Goal: Navigation & Orientation: Find specific page/section

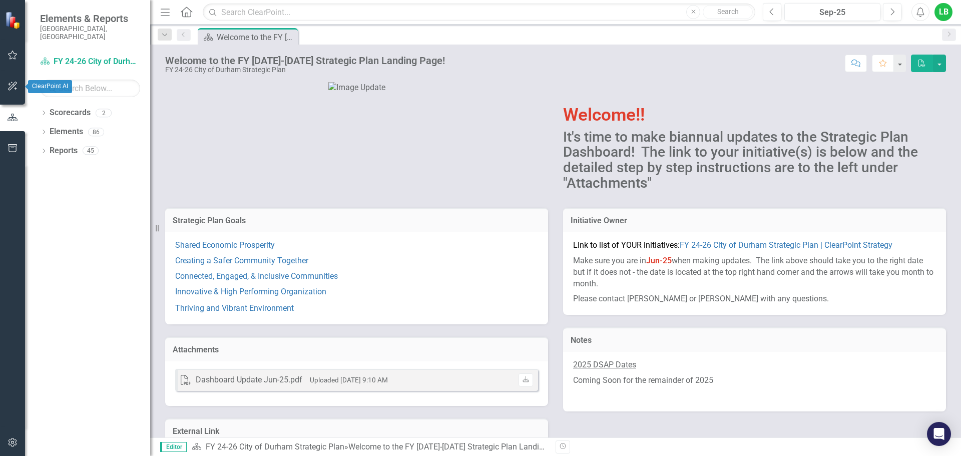
click at [13, 56] on icon "button" at bounding box center [13, 55] width 11 height 8
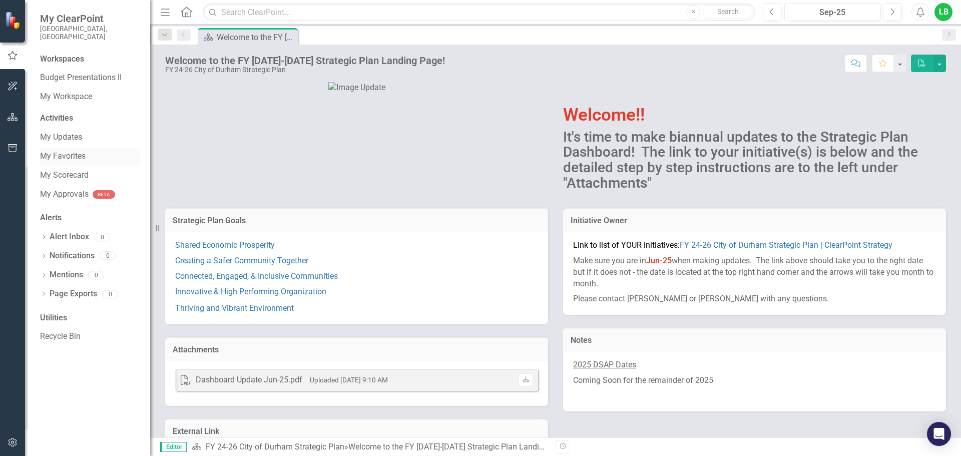
click at [60, 151] on link "My Favorites" at bounding box center [90, 157] width 100 height 12
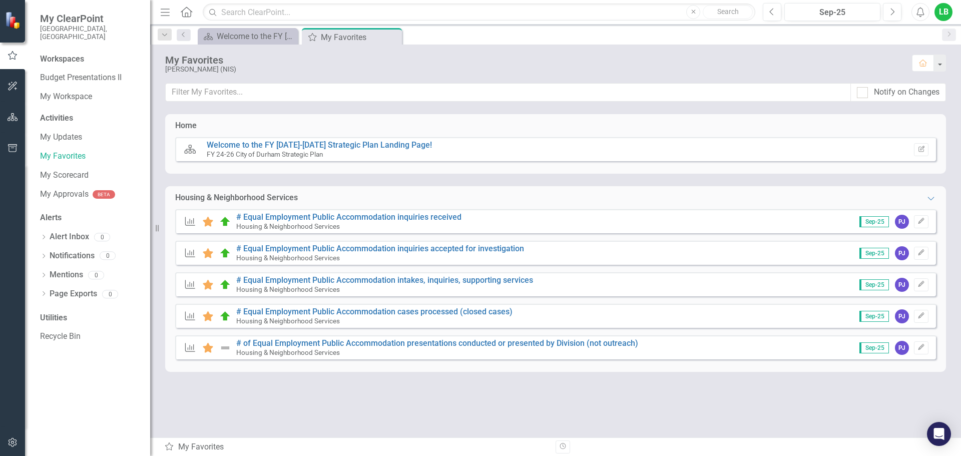
click at [271, 197] on div "Housing & Neighborhood Services" at bounding box center [236, 198] width 123 height 12
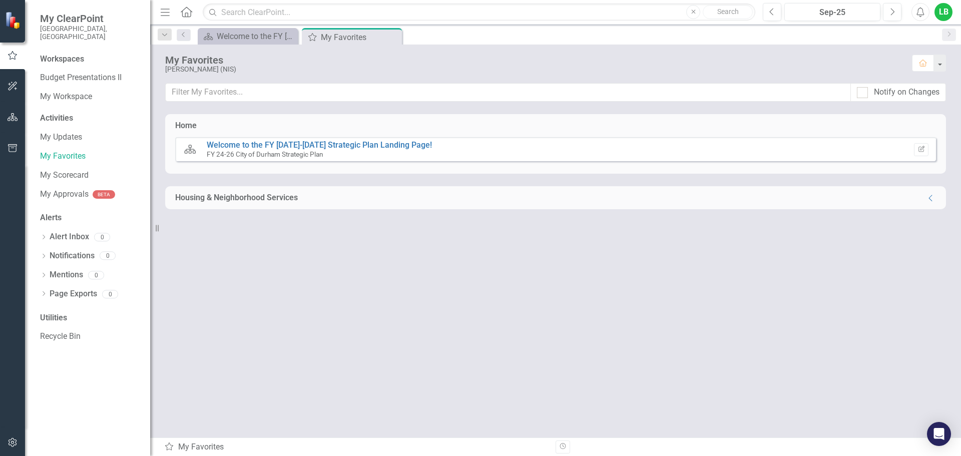
click at [273, 197] on div "Housing & Neighborhood Services" at bounding box center [236, 198] width 123 height 12
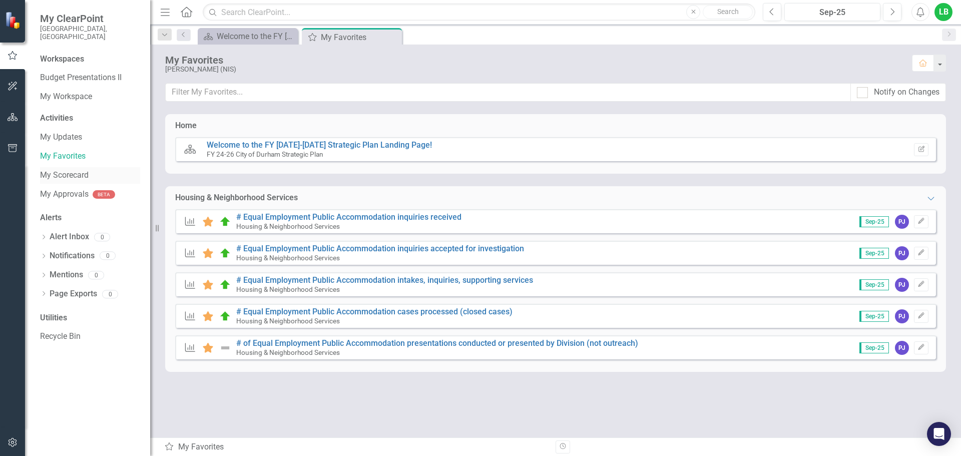
click at [75, 170] on link "My Scorecard" at bounding box center [90, 176] width 100 height 12
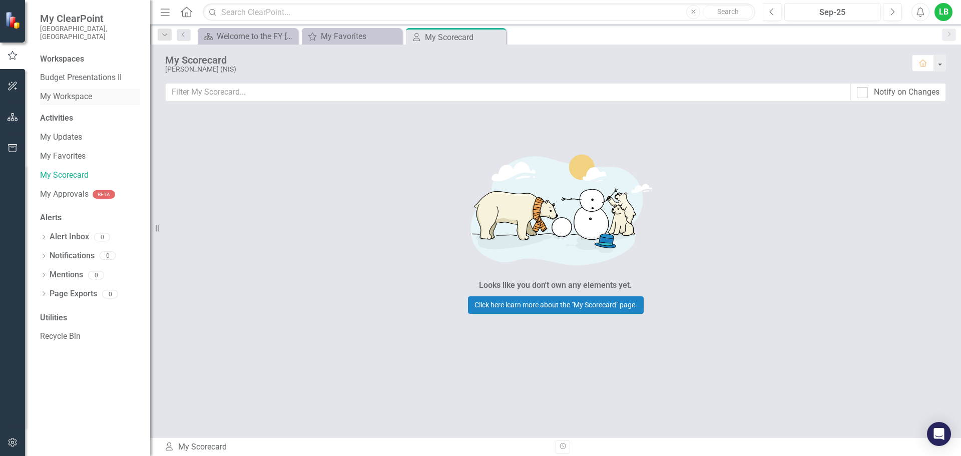
click at [64, 91] on link "My Workspace" at bounding box center [90, 97] width 100 height 12
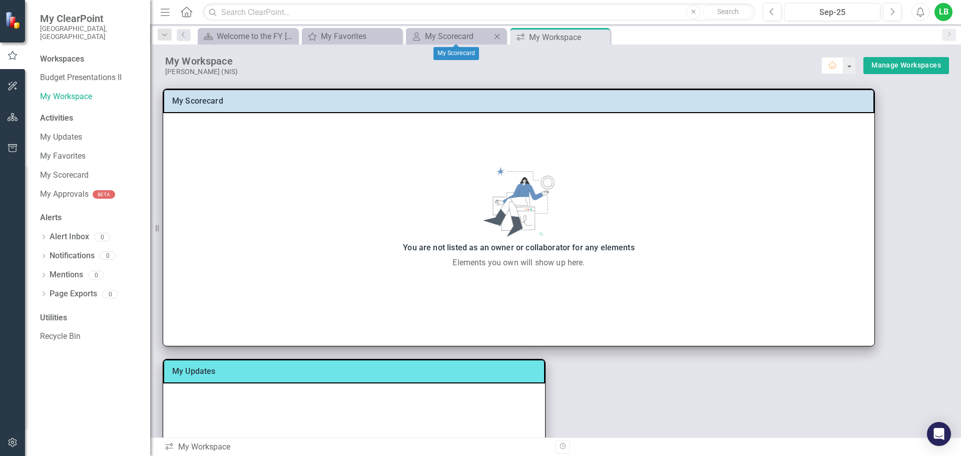
click at [499, 35] on icon "Close" at bounding box center [497, 37] width 10 height 8
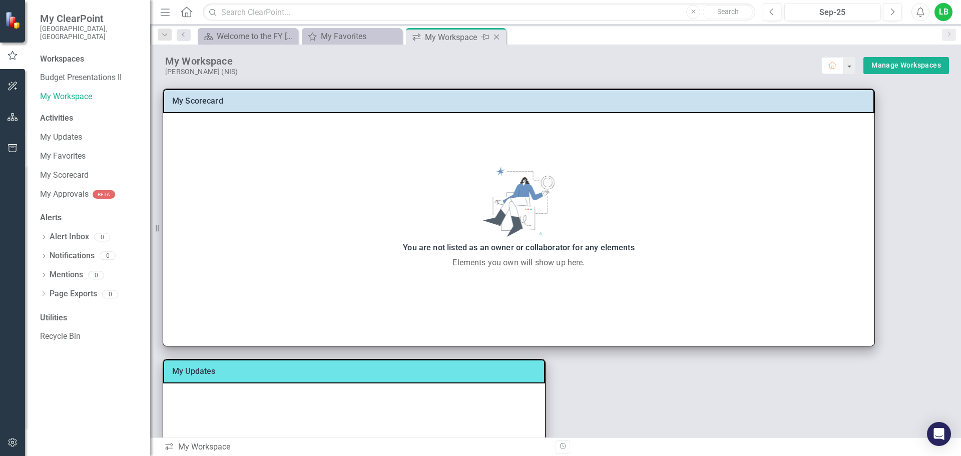
click at [499, 37] on icon "Close" at bounding box center [497, 37] width 10 height 8
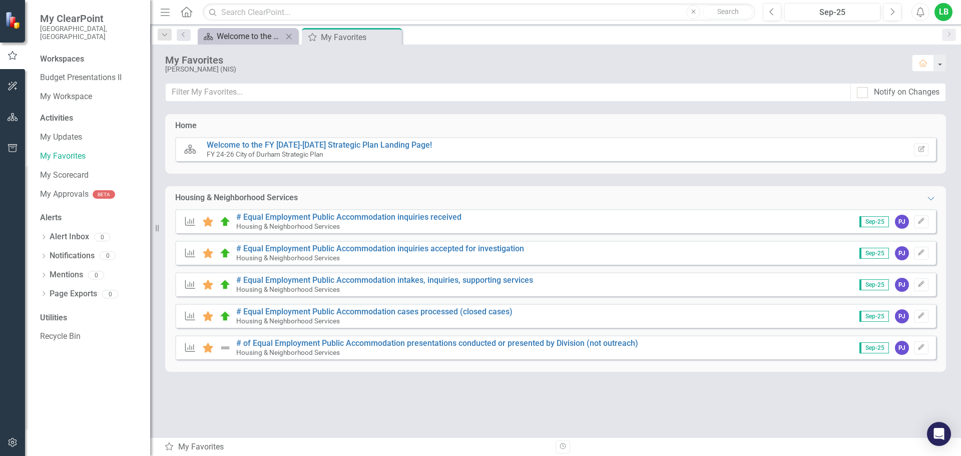
click at [255, 40] on div "Welcome to the FY [DATE]-[DATE] Strategic Plan Landing Page!" at bounding box center [250, 36] width 66 height 13
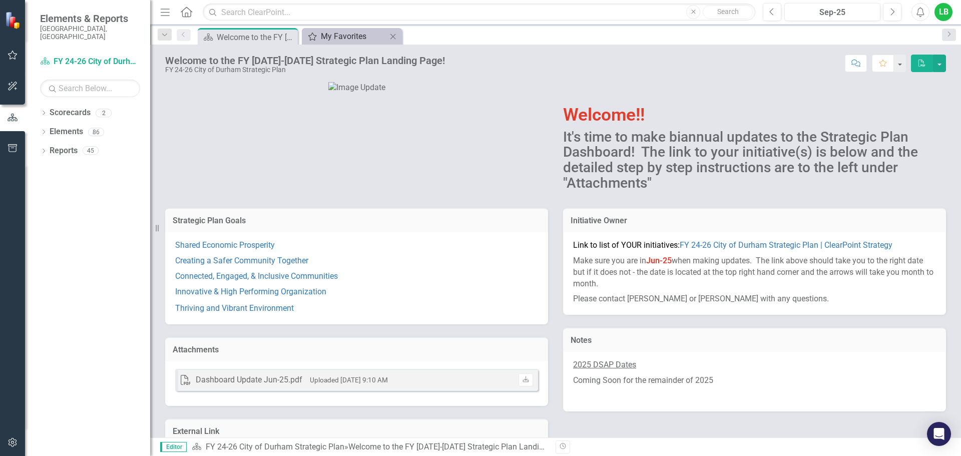
click at [330, 32] on div "My Favorites" at bounding box center [354, 36] width 66 height 13
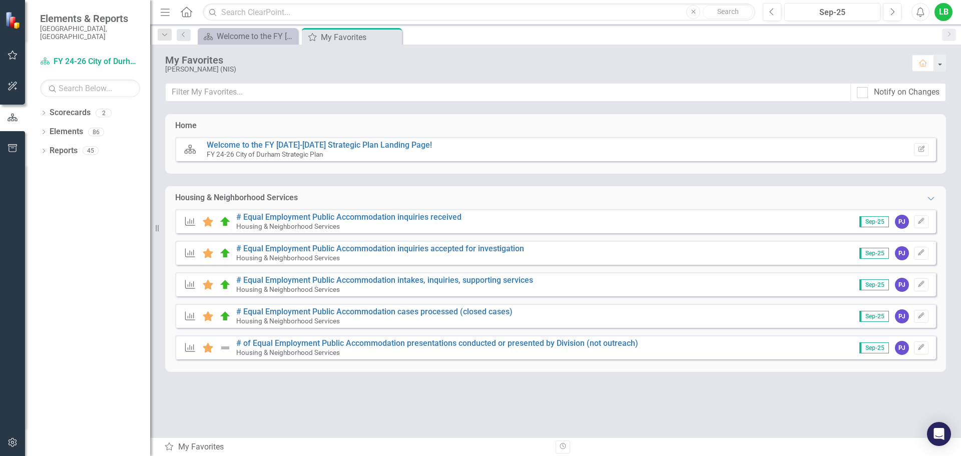
click at [388, 269] on div "Measure Favorite # Equal Employment Public Accommodation inquiries received Hou…" at bounding box center [555, 290] width 761 height 163
click at [387, 279] on link "# Equal Employment Public Accommodation intakes, inquiries, supporting services" at bounding box center [384, 280] width 297 height 10
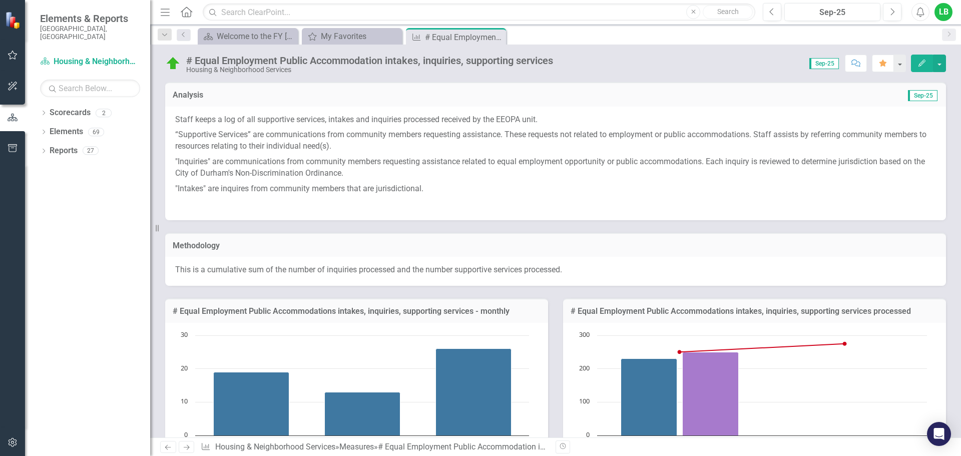
click at [190, 447] on icon "Next" at bounding box center [186, 447] width 9 height 7
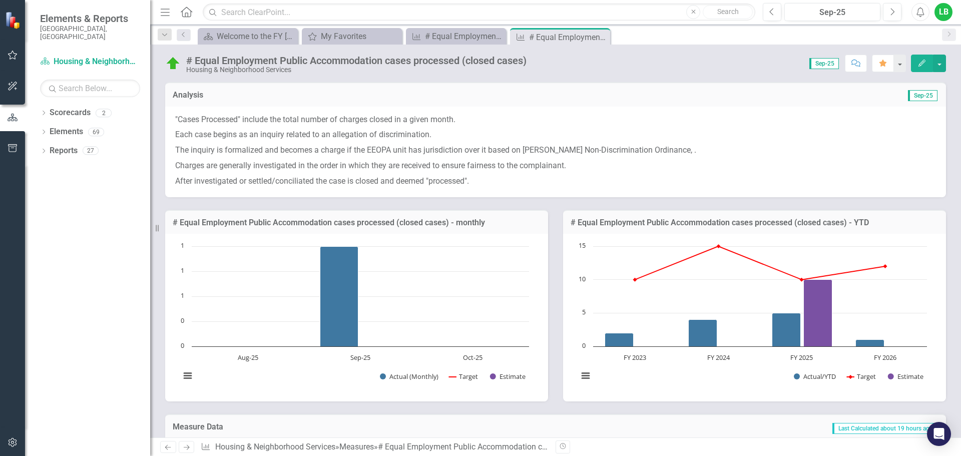
click at [171, 448] on icon "Previous" at bounding box center [168, 447] width 9 height 7
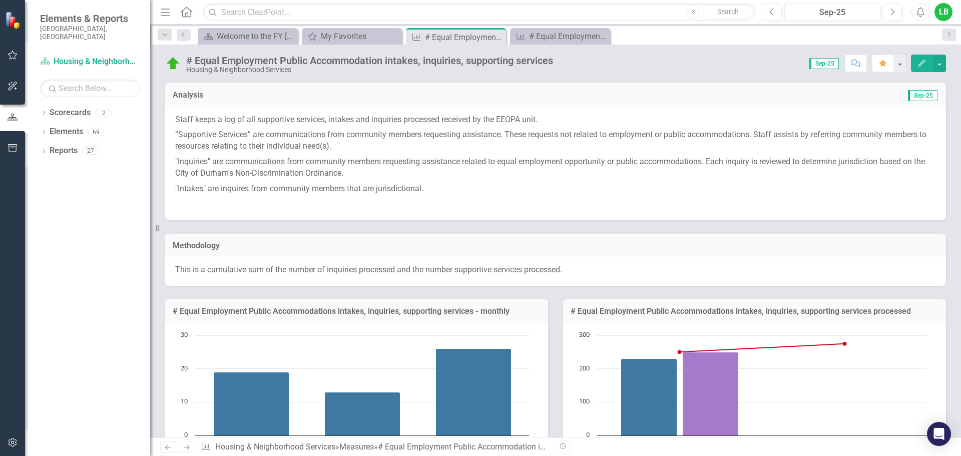
click at [185, 448] on icon "Next" at bounding box center [186, 447] width 9 height 7
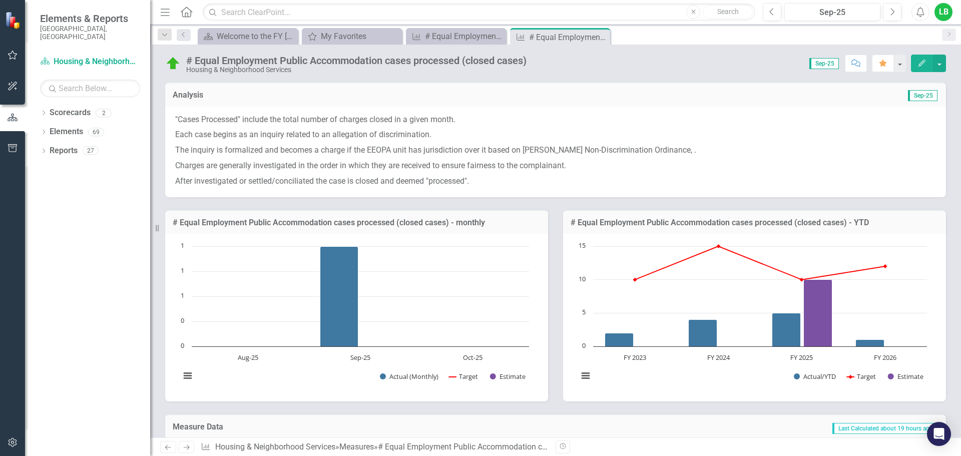
click at [185, 449] on icon "Next" at bounding box center [186, 447] width 9 height 7
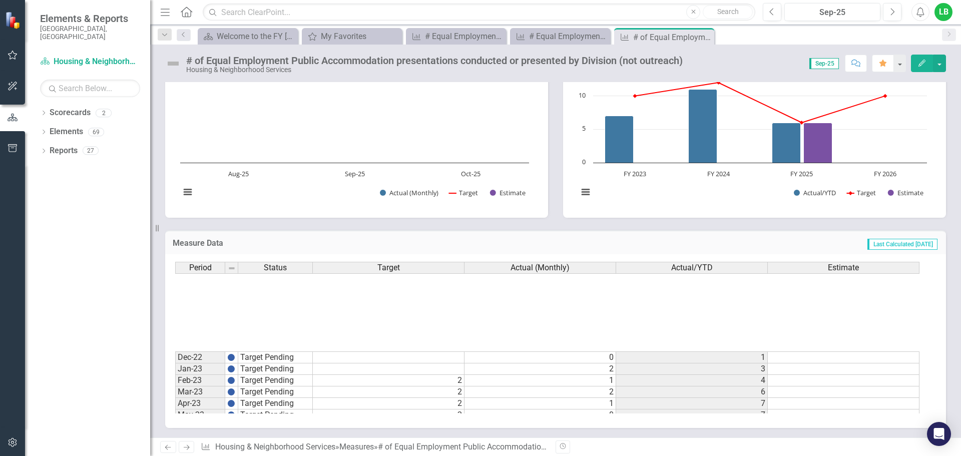
scroll to position [100, 0]
